Goal: Task Accomplishment & Management: Contribute content

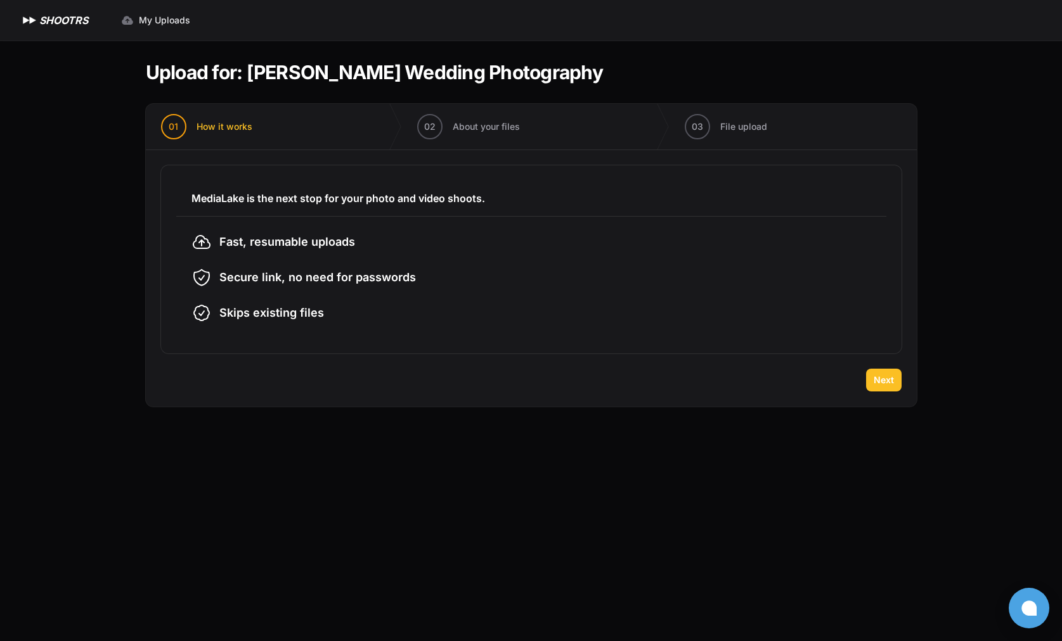
click at [886, 380] on span "Next" at bounding box center [883, 380] width 20 height 13
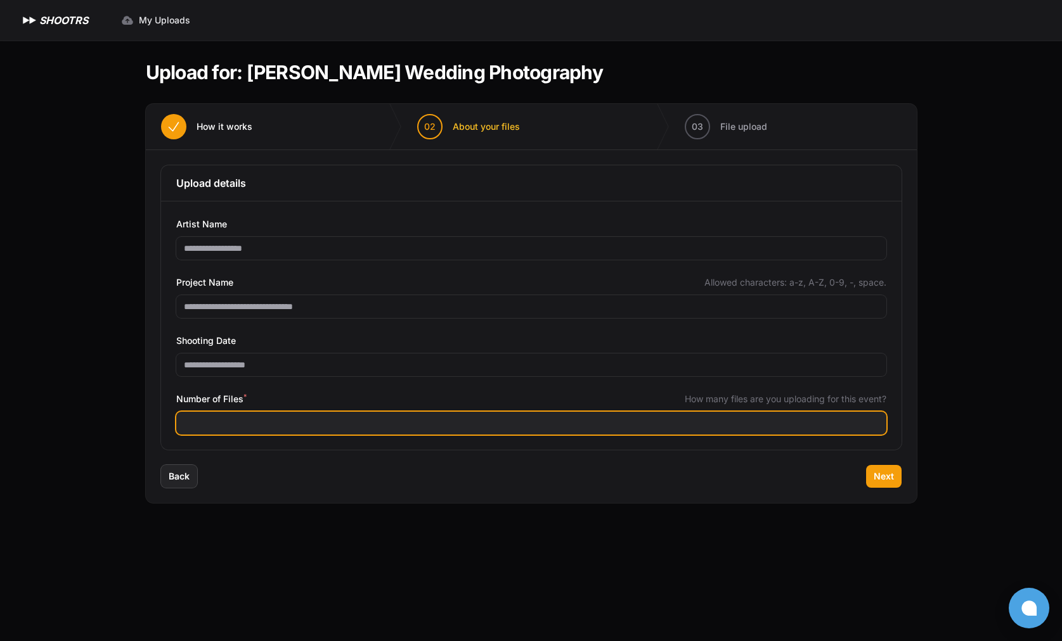
click at [312, 418] on input "Number of Files *" at bounding box center [531, 423] width 710 height 23
type input "****"
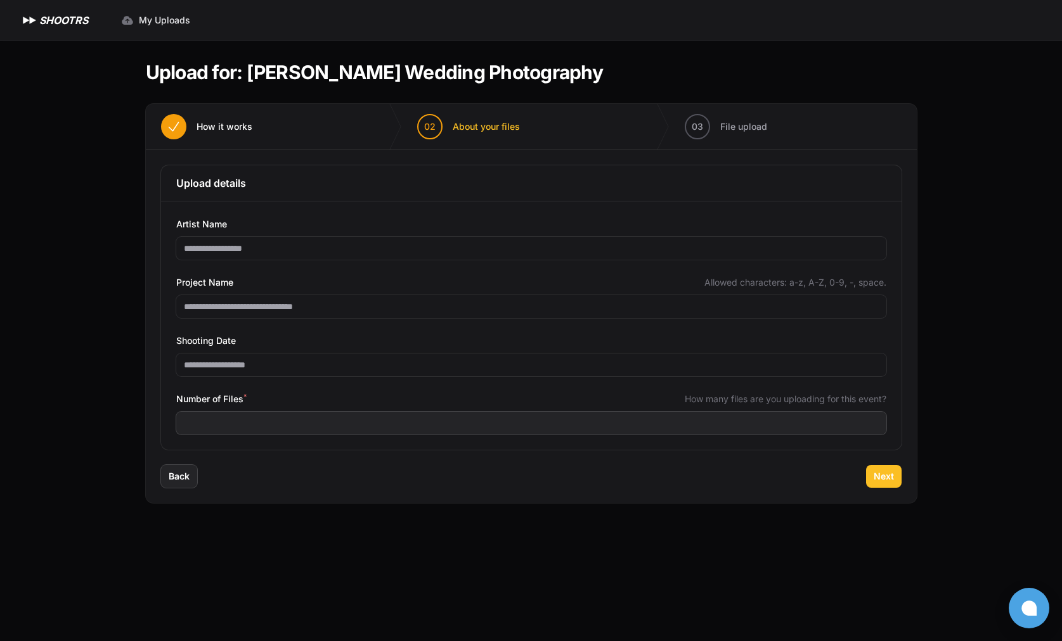
click at [879, 478] on span "Next" at bounding box center [883, 476] width 20 height 13
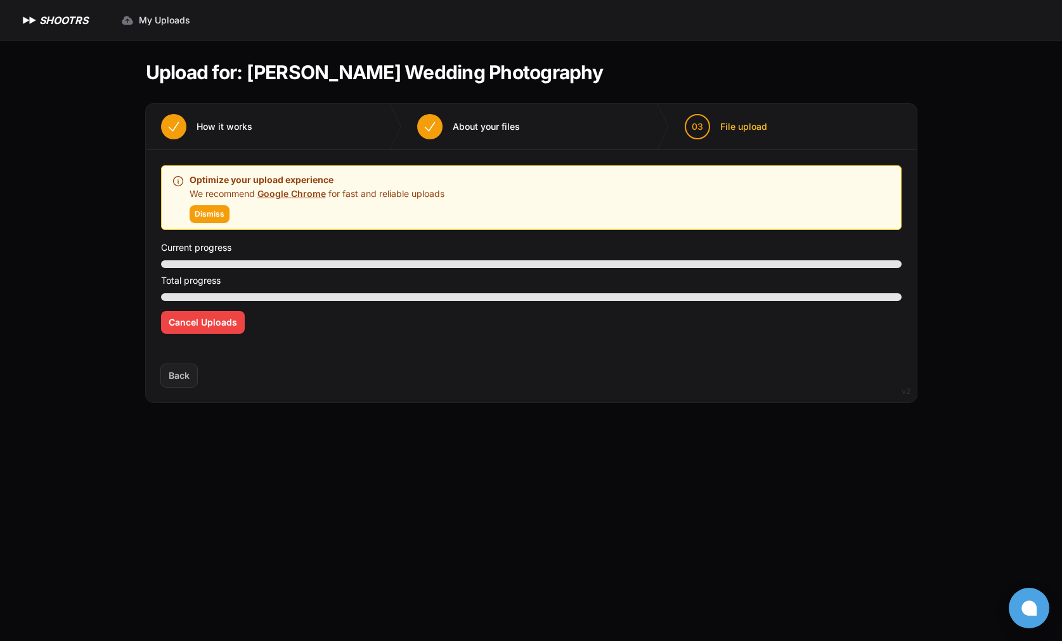
click at [182, 377] on span "Back" at bounding box center [179, 375] width 36 height 23
click at [243, 442] on main "Upload for: Joshua BeCoats Wedding Photography 01 How it works" at bounding box center [531, 341] width 811 height 601
click at [178, 380] on span "Back" at bounding box center [179, 375] width 36 height 23
click at [178, 382] on span "Back" at bounding box center [179, 375] width 36 height 23
click at [183, 376] on span "Back" at bounding box center [179, 375] width 36 height 23
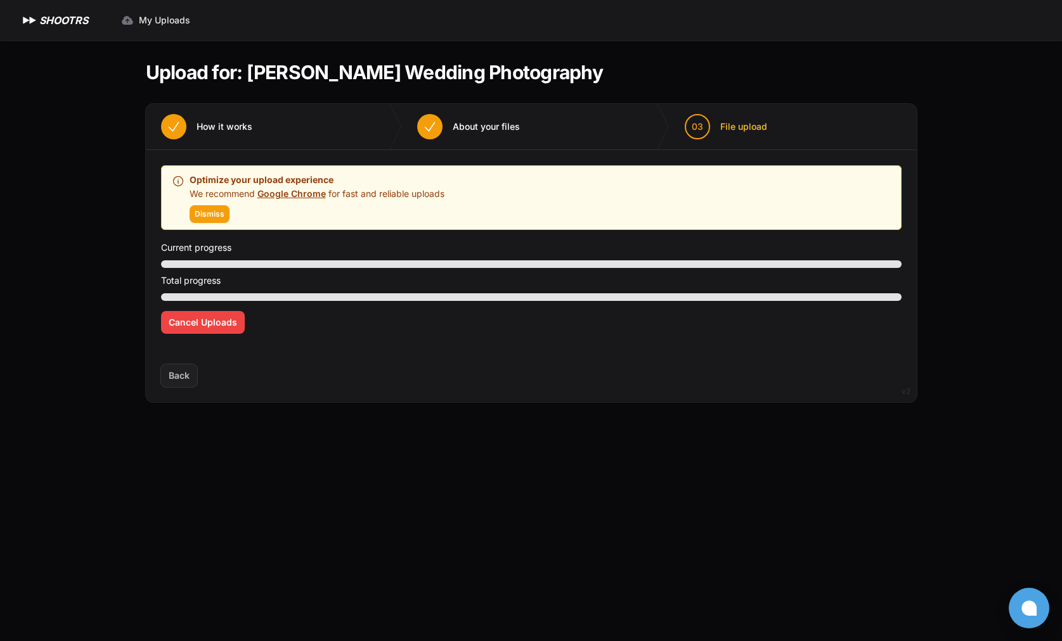
click at [213, 325] on span "Cancel Uploads" at bounding box center [203, 322] width 68 height 13
click at [313, 387] on div "Back Next" at bounding box center [531, 383] width 771 height 38
drag, startPoint x: 215, startPoint y: 323, endPoint x: 219, endPoint y: 330, distance: 8.3
click at [214, 323] on span "Cancel Uploads" at bounding box center [203, 322] width 68 height 13
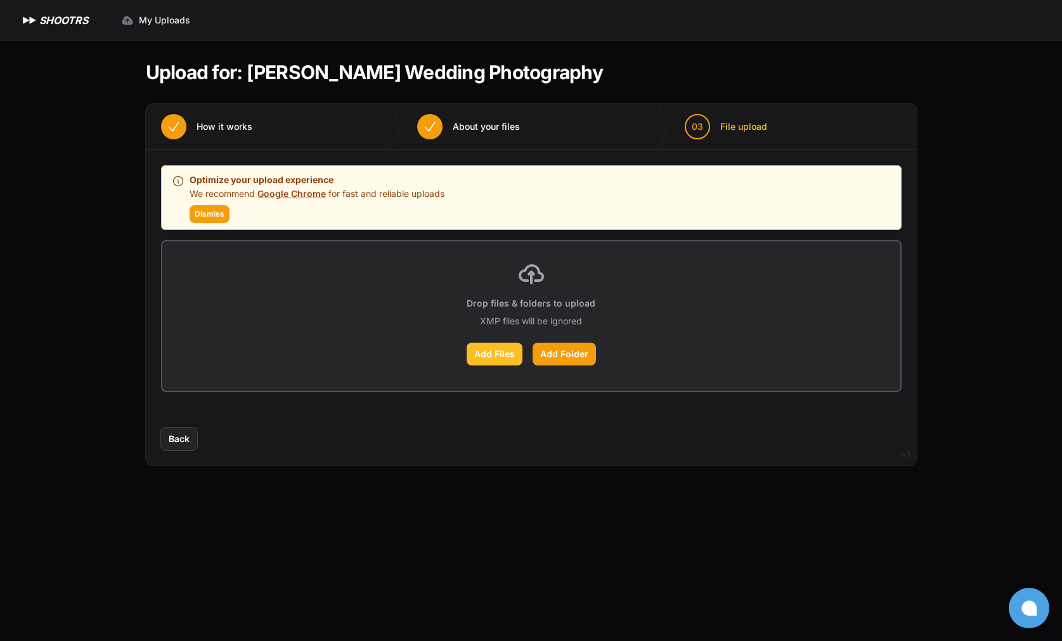
click at [505, 356] on label "Add Files" at bounding box center [495, 354] width 56 height 23
click at [0, 0] on input "Add Files" at bounding box center [0, 0] width 0 height 0
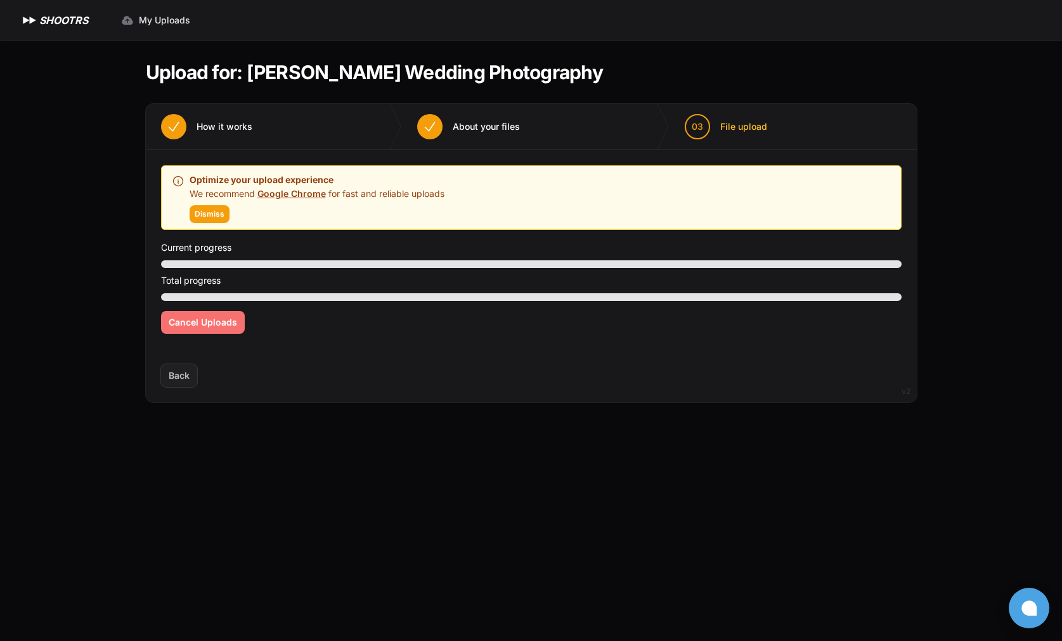
click at [221, 325] on span "Cancel Uploads" at bounding box center [203, 322] width 68 height 13
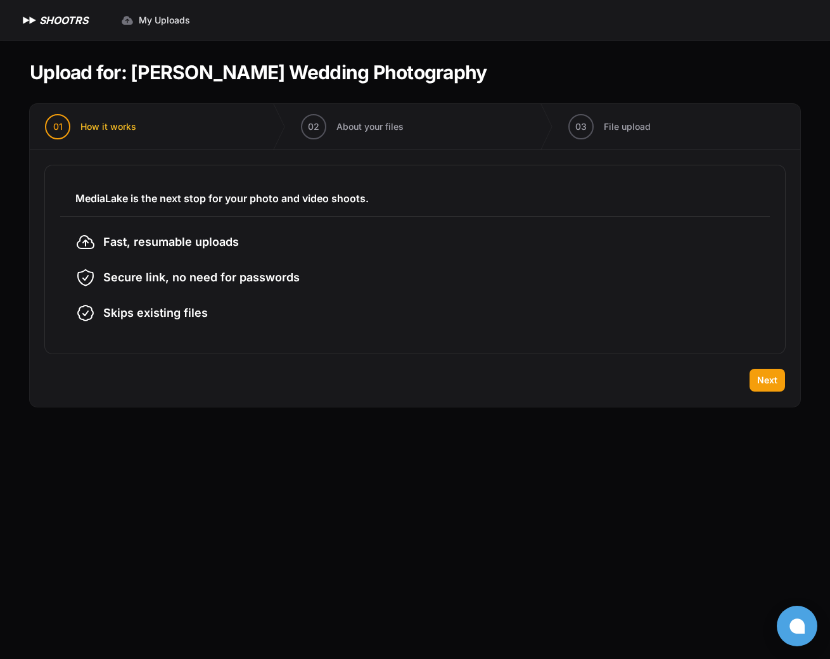
drag, startPoint x: 770, startPoint y: 385, endPoint x: 732, endPoint y: 396, distance: 39.7
click at [769, 385] on span "Next" at bounding box center [767, 380] width 20 height 13
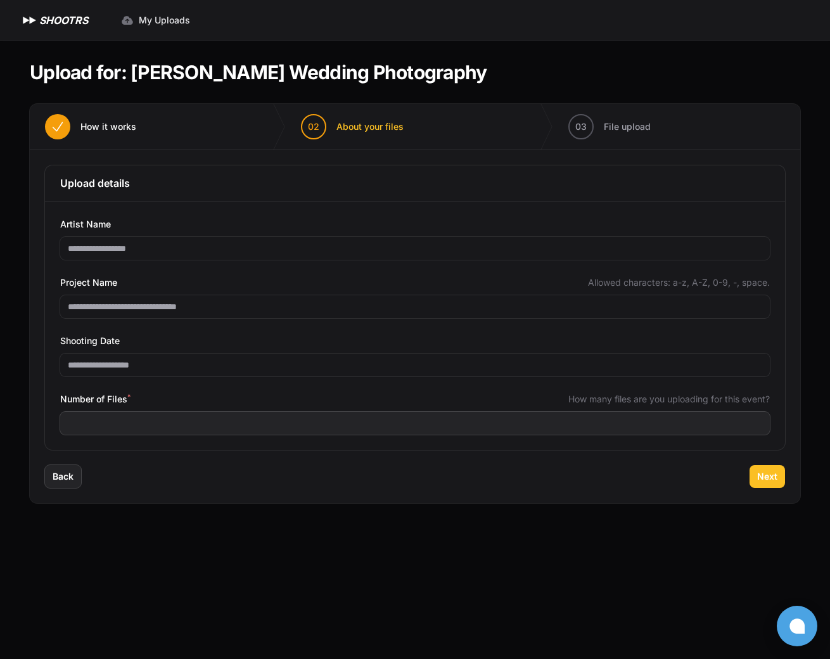
click at [761, 479] on span "Next" at bounding box center [767, 476] width 20 height 13
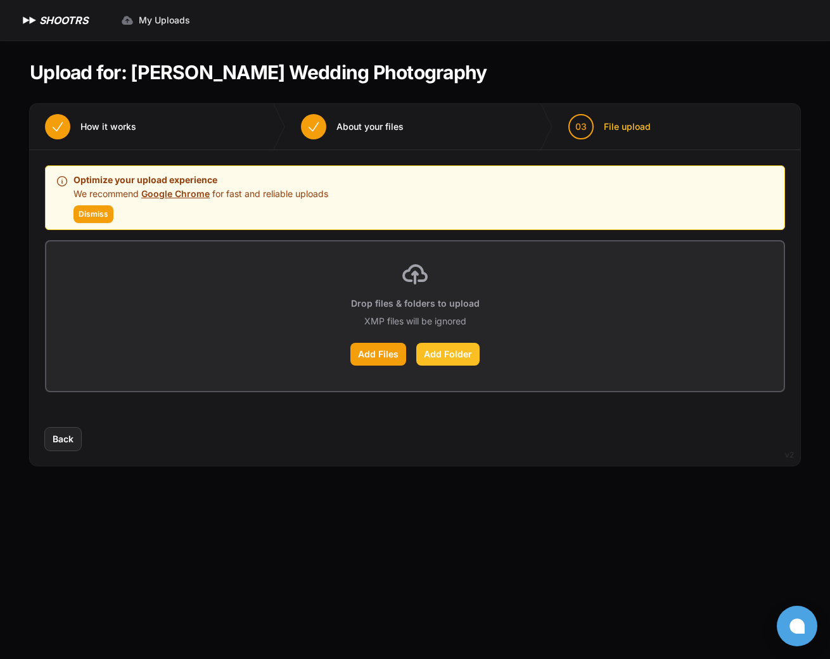
click at [456, 358] on label "Add Folder" at bounding box center [447, 354] width 63 height 23
click at [0, 0] on input "Add Folder" at bounding box center [0, 0] width 0 height 0
click at [97, 214] on span "Dismiss" at bounding box center [94, 214] width 30 height 10
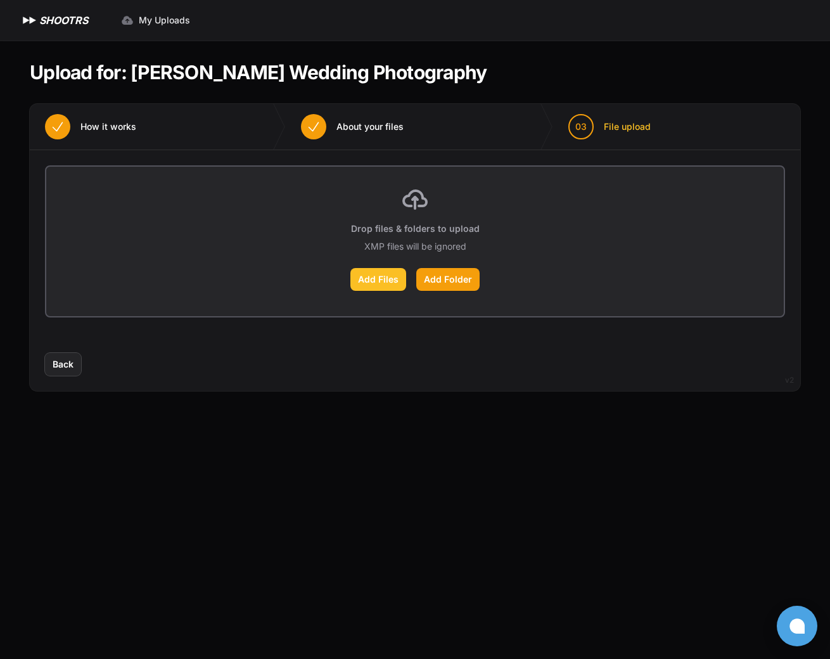
click at [376, 283] on label "Add Files" at bounding box center [379, 279] width 56 height 23
click at [0, 0] on input "Add Files" at bounding box center [0, 0] width 0 height 0
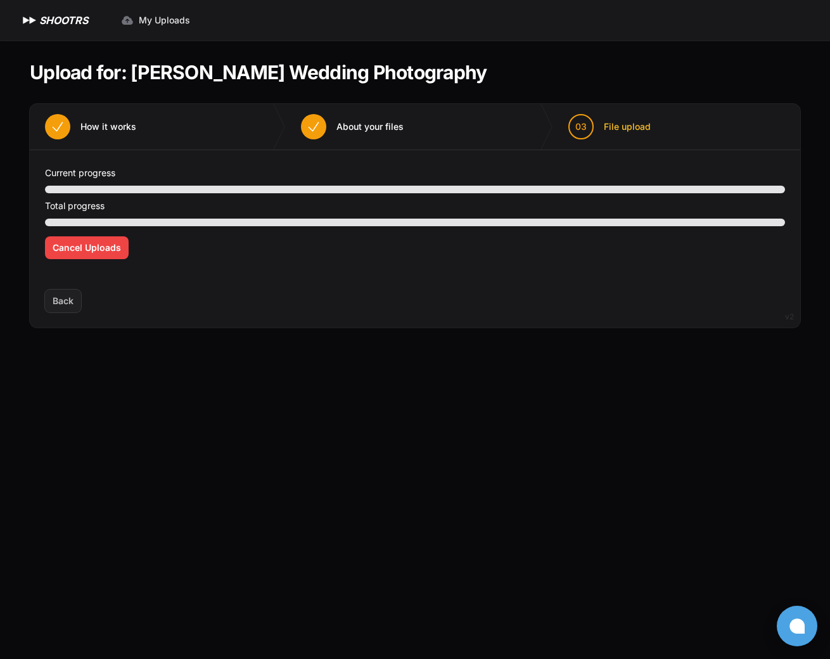
click at [165, 336] on section "Upload for: Joshua BeCoats Wedding Photography 01 How it works" at bounding box center [415, 194] width 771 height 307
click at [93, 253] on span "Cancel Uploads" at bounding box center [87, 248] width 68 height 13
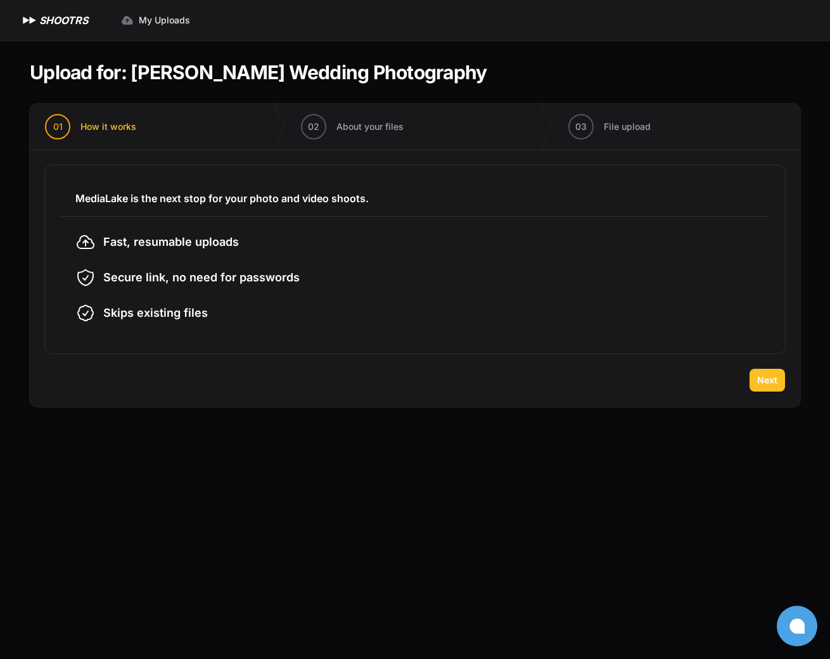
click at [766, 384] on span "Next" at bounding box center [767, 380] width 20 height 13
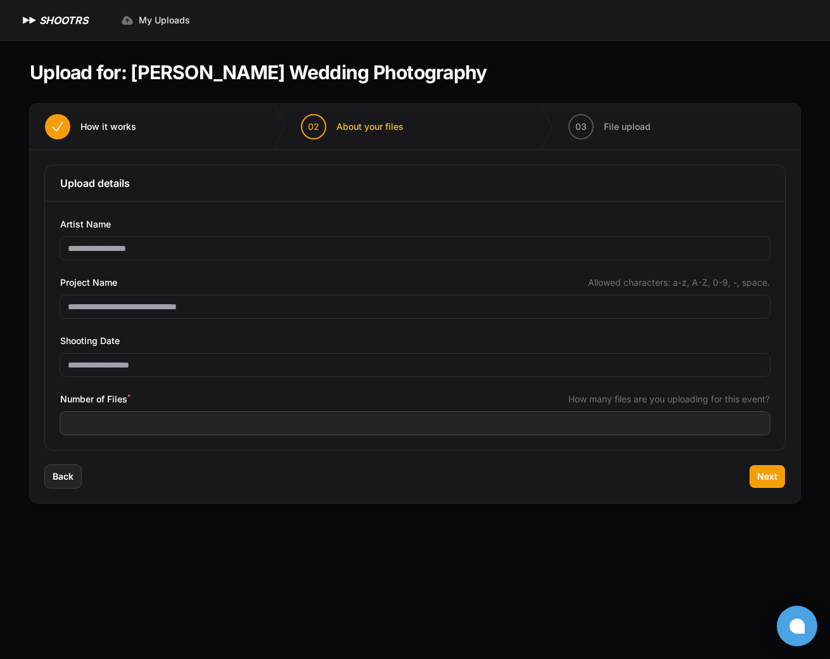
click at [761, 386] on div "**********" at bounding box center [415, 326] width 710 height 218
click at [768, 480] on span "Next" at bounding box center [767, 476] width 20 height 13
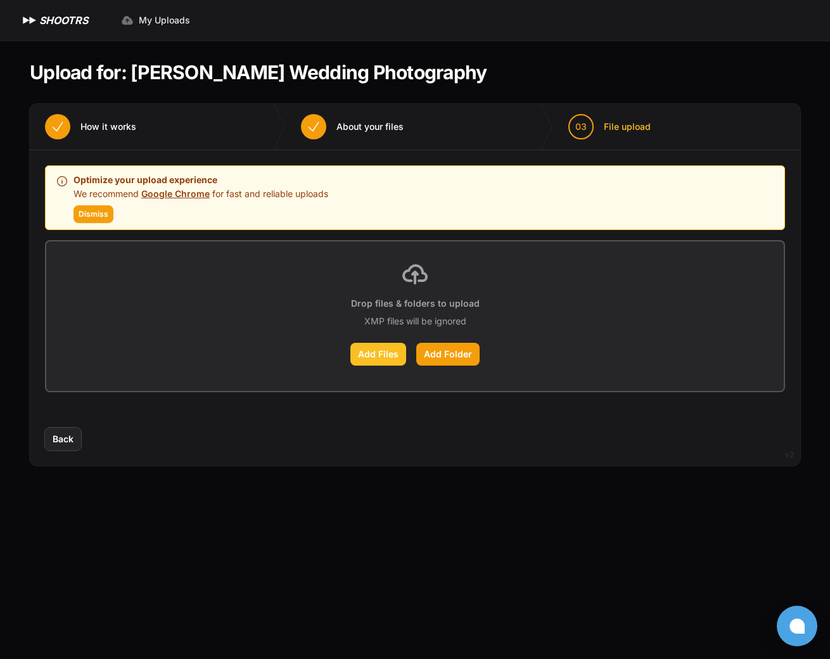
click at [384, 358] on label "Add Files" at bounding box center [379, 354] width 56 height 23
click at [0, 0] on input "Add Files" at bounding box center [0, 0] width 0 height 0
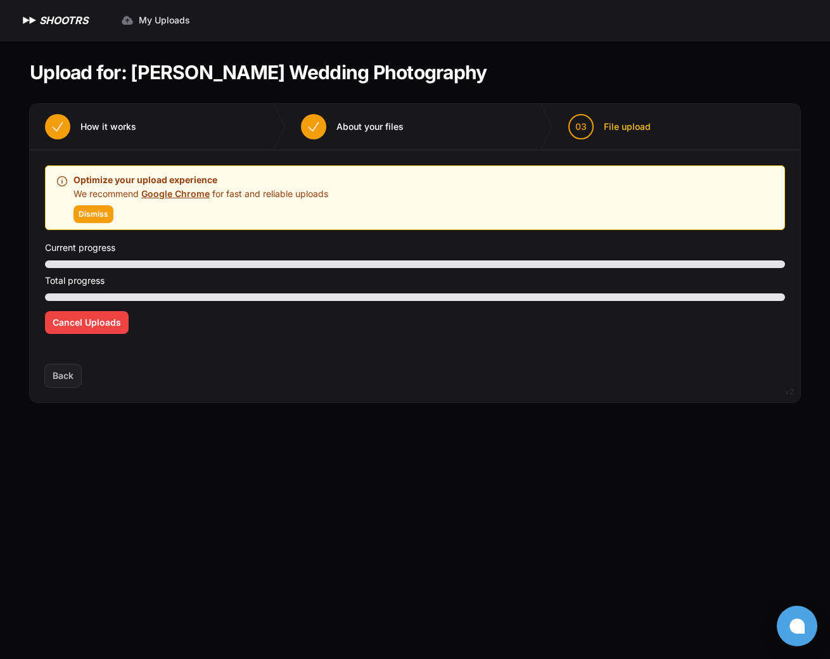
click at [610, 622] on main "Upload for: Joshua BeCoats Wedding Photography 01 How it works" at bounding box center [415, 350] width 811 height 619
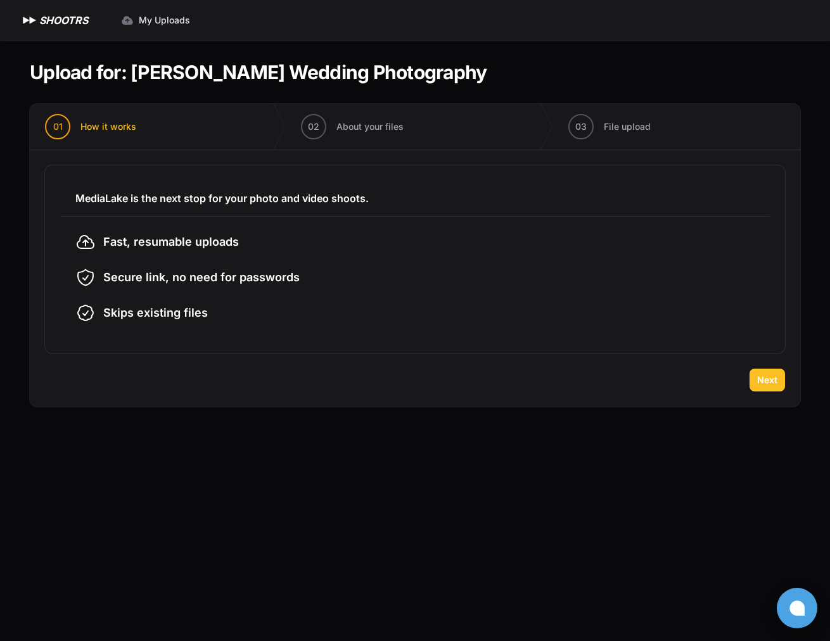
click at [777, 382] on span "Next" at bounding box center [767, 380] width 20 height 13
